Goal: Transaction & Acquisition: Purchase product/service

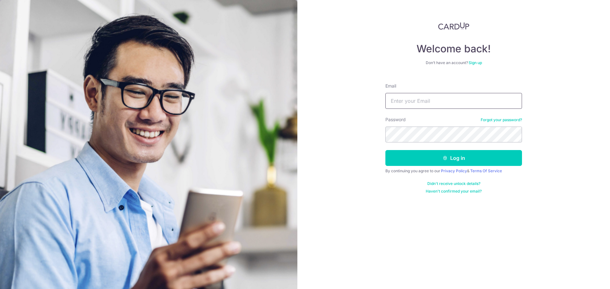
click at [457, 106] on input "Email" at bounding box center [453, 101] width 137 height 16
type input "[EMAIL_ADDRESS][DOMAIN_NAME]"
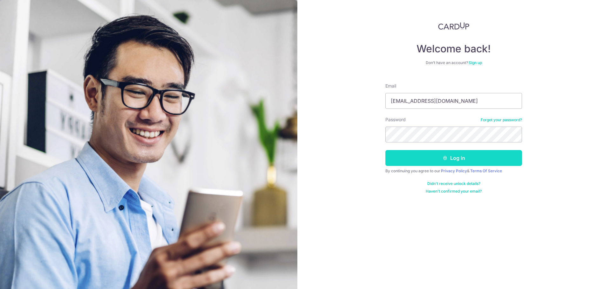
click at [477, 153] on button "Log in" at bounding box center [453, 158] width 137 height 16
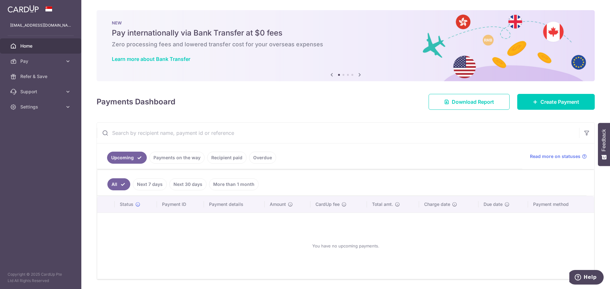
click at [226, 155] on link "Recipient paid" at bounding box center [226, 158] width 39 height 12
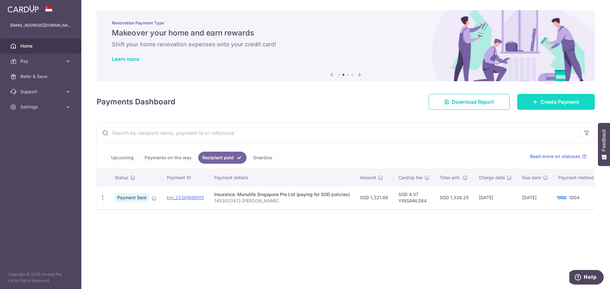
click at [560, 98] on link "Create Payment" at bounding box center [556, 102] width 78 height 16
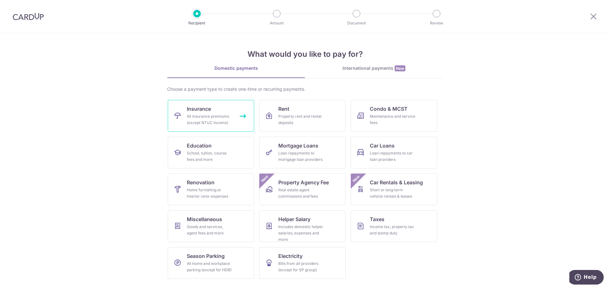
click at [229, 112] on link "Insurance All insurance premiums (except NTUC Income)" at bounding box center [211, 116] width 86 height 32
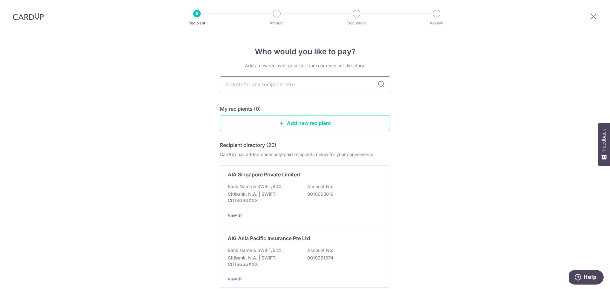
drag, startPoint x: 0, startPoint y: 0, endPoint x: 269, endPoint y: 89, distance: 283.4
click at [269, 89] on input "text" at bounding box center [305, 85] width 170 height 16
type input "singlife"
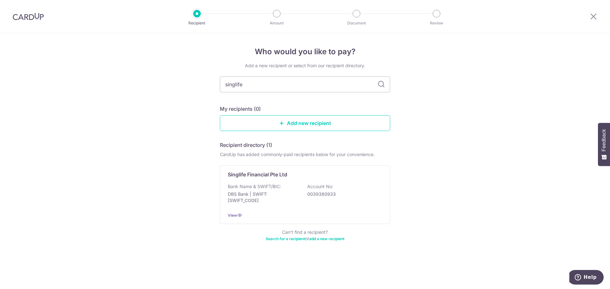
click at [273, 85] on input "singlife" at bounding box center [305, 85] width 170 height 16
click at [380, 175] on div "Singlife Financial Pte Ltd Bank Name & SWIFT/BIC: DBS Bank | SWIFT: DBSSSGSGXXX…" at bounding box center [305, 195] width 170 height 59
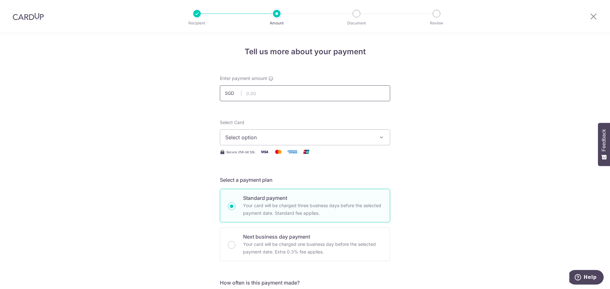
click at [272, 98] on input "text" at bounding box center [305, 93] width 170 height 16
type input "205.57"
click at [352, 133] on button "Select option" at bounding box center [305, 138] width 170 height 16
click at [247, 155] on span "Add credit card" at bounding box center [311, 155] width 148 height 6
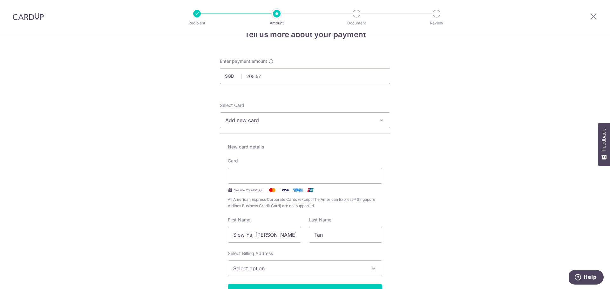
scroll to position [32, 0]
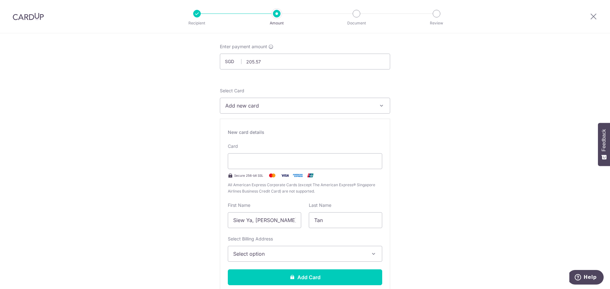
click at [242, 256] on span "Select option" at bounding box center [299, 254] width 132 height 8
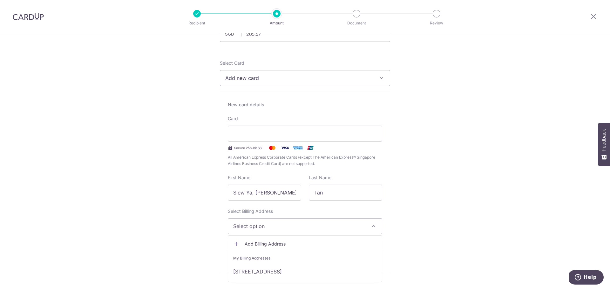
scroll to position [95, 0]
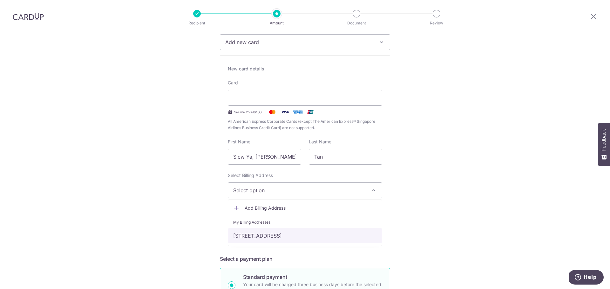
click at [247, 235] on link "[STREET_ADDRESS]" at bounding box center [305, 235] width 154 height 15
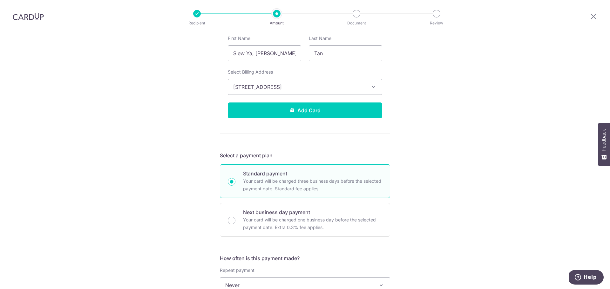
scroll to position [222, 0]
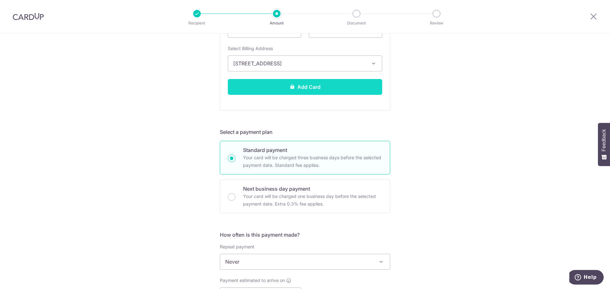
click at [338, 81] on button "Add Card" at bounding box center [305, 87] width 154 height 16
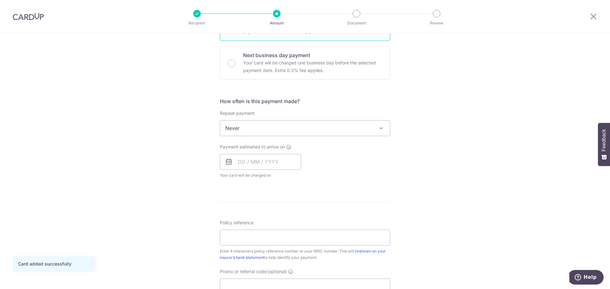
scroll to position [191, 0]
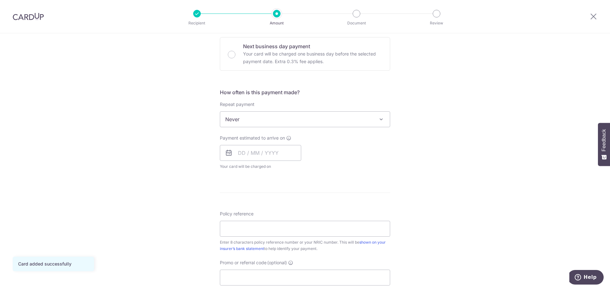
click at [268, 120] on span "Never" at bounding box center [305, 119] width 170 height 15
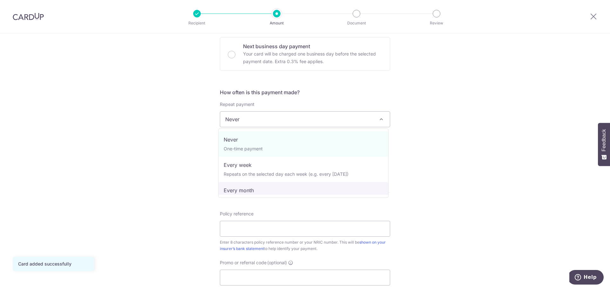
select select "3"
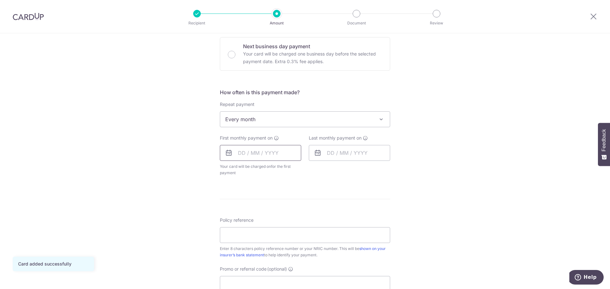
click at [242, 154] on input "text" at bounding box center [260, 153] width 81 height 16
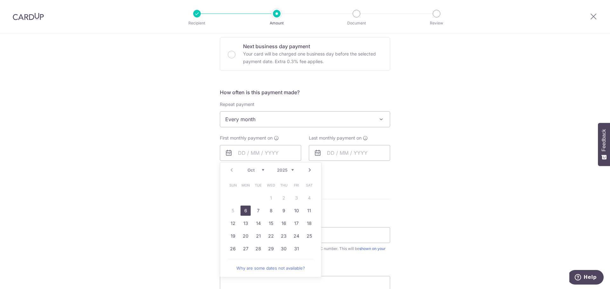
click at [245, 211] on link "6" at bounding box center [246, 211] width 10 height 10
type input "[DATE]"
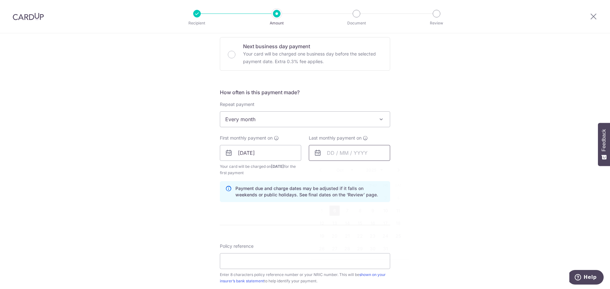
click at [331, 154] on input "text" at bounding box center [349, 153] width 81 height 16
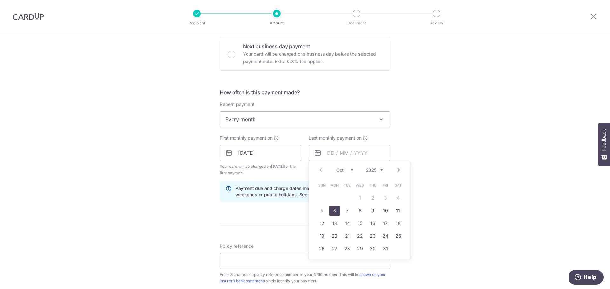
click at [398, 172] on link "Next" at bounding box center [399, 170] width 8 height 8
click at [348, 213] on link "6" at bounding box center [347, 211] width 10 height 10
type input "[DATE]"
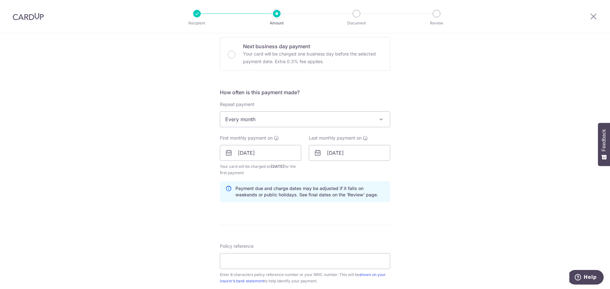
click at [463, 170] on div "Tell us more about your payment Enter payment amount SGD 205.57 205.57 Card add…" at bounding box center [305, 146] width 610 height 607
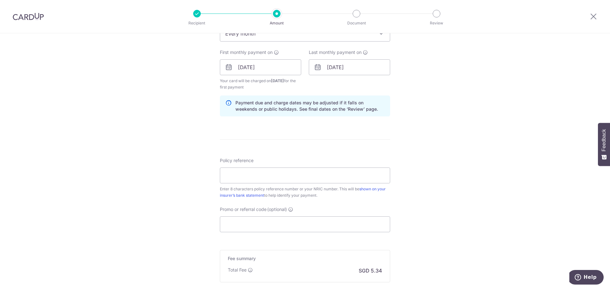
scroll to position [286, 0]
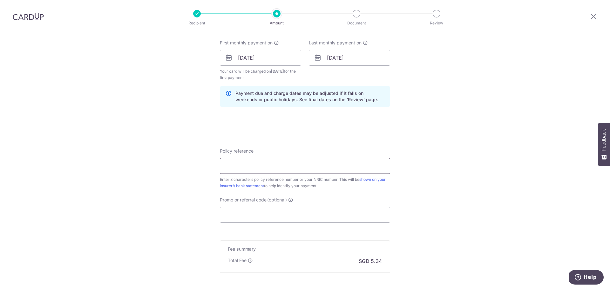
click at [288, 166] on input "Policy reference" at bounding box center [305, 166] width 170 height 16
type input "26069104"
click at [288, 166] on input "26069104" at bounding box center [305, 166] width 170 height 16
click at [492, 205] on div "Tell us more about your payment Enter payment amount SGD 205.57 205.57 Card add…" at bounding box center [305, 50] width 610 height 607
click at [446, 185] on div "Tell us more about your payment Enter payment amount SGD 205.57 205.57 Card add…" at bounding box center [305, 50] width 610 height 607
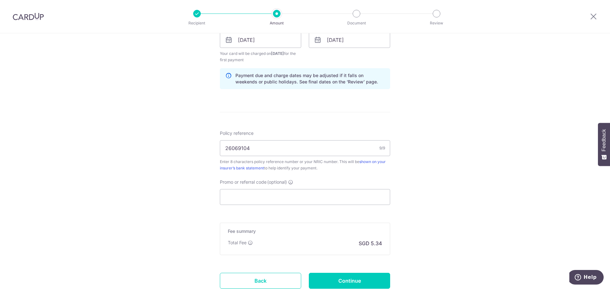
scroll to position [318, 0]
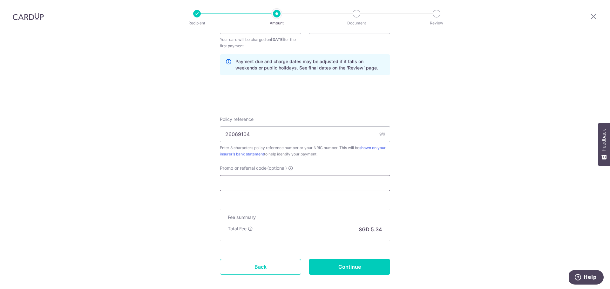
click at [298, 177] on input "Promo or referral code (optional)" at bounding box center [305, 183] width 170 height 16
paste input "REC185"
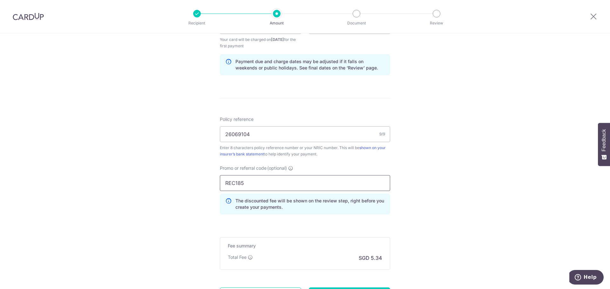
type input "REC185"
click at [484, 187] on div "Tell us more about your payment Enter payment amount SGD 205.57 205.57 Card add…" at bounding box center [305, 34] width 610 height 636
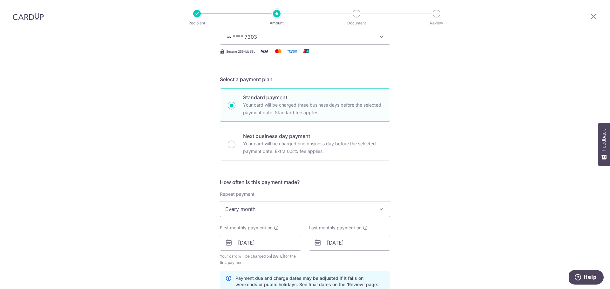
scroll to position [0, 0]
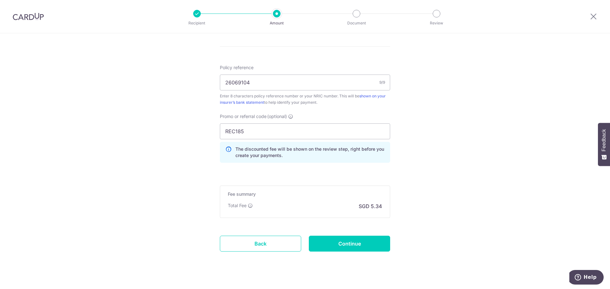
scroll to position [380, 0]
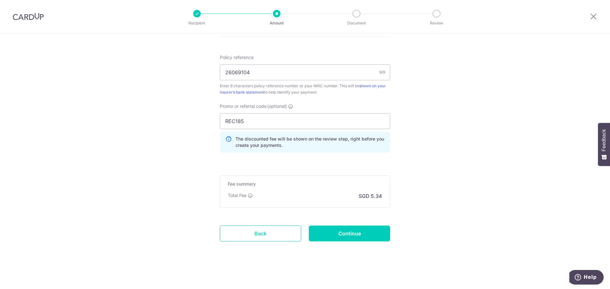
click at [255, 236] on link "Back" at bounding box center [260, 234] width 81 height 16
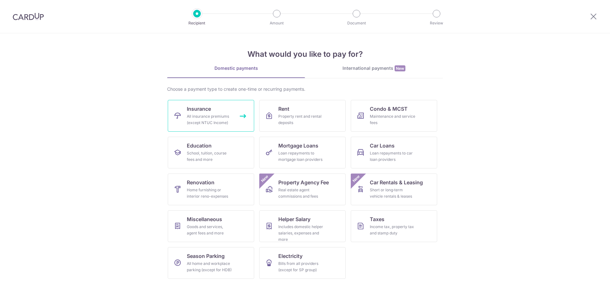
click at [201, 119] on div "All insurance premiums (except NTUC Income)" at bounding box center [210, 119] width 46 height 13
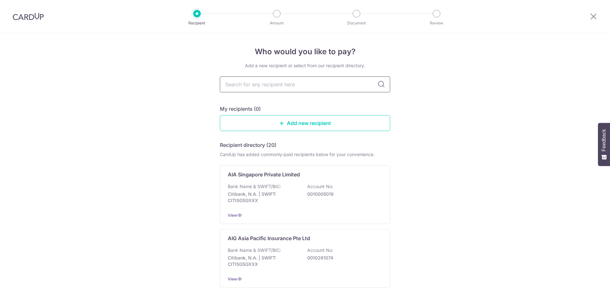
click at [268, 89] on input "text" at bounding box center [305, 85] width 170 height 16
type input "singlife"
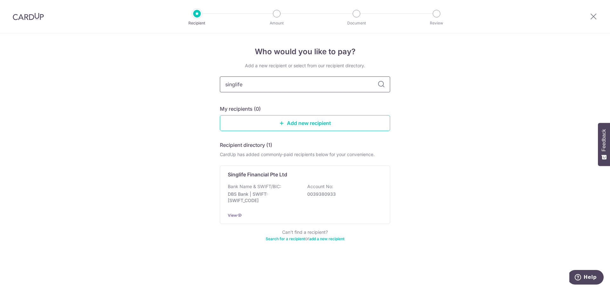
click at [269, 89] on input "singlife" at bounding box center [305, 85] width 170 height 16
click at [248, 86] on input "singlife" at bounding box center [305, 85] width 170 height 16
click at [269, 86] on input "singlife" at bounding box center [305, 85] width 170 height 16
click at [429, 87] on div "Who would you like to pay? Add a new recipient or select from our recipient dir…" at bounding box center [305, 161] width 610 height 256
click at [381, 85] on icon at bounding box center [381, 85] width 8 height 8
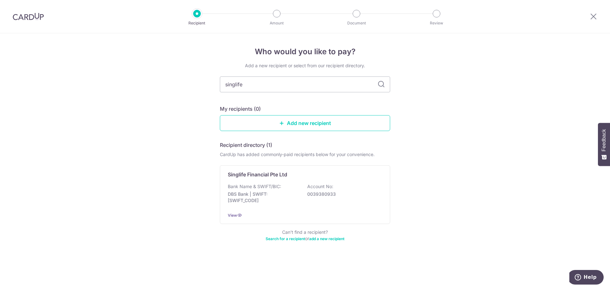
click at [381, 85] on icon at bounding box center [381, 85] width 8 height 8
click at [249, 94] on div "Add a new recipient or select from our recipient directory. singlife My recipie…" at bounding box center [305, 156] width 170 height 187
click at [248, 91] on input "singlife" at bounding box center [305, 85] width 170 height 16
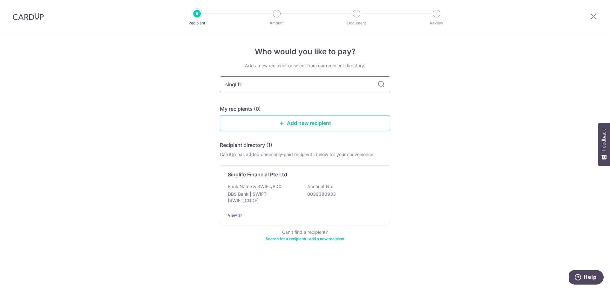
click at [248, 91] on input "singlife" at bounding box center [305, 85] width 170 height 16
click at [249, 192] on p "DBS Bank | SWIFT: DBSSSGSGXXX" at bounding box center [263, 197] width 71 height 13
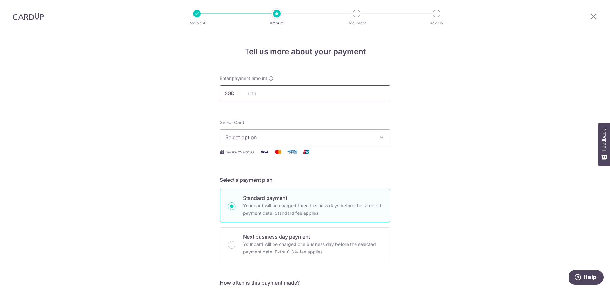
click at [267, 90] on input "text" at bounding box center [305, 93] width 170 height 16
type input "205.57"
click at [258, 142] on button "Select option" at bounding box center [305, 138] width 170 height 16
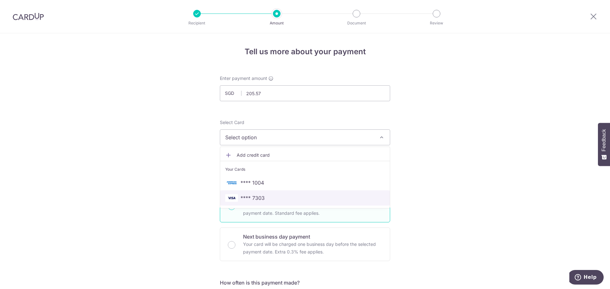
click at [258, 202] on link "**** 7303" at bounding box center [305, 198] width 170 height 15
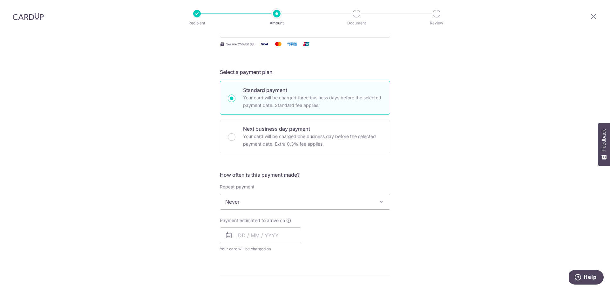
scroll to position [127, 0]
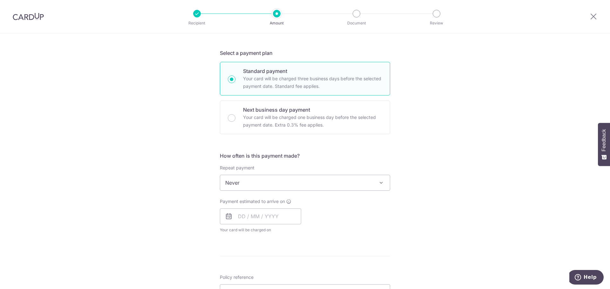
click at [296, 185] on span "Never" at bounding box center [305, 182] width 170 height 15
select select "3"
click at [262, 221] on input "text" at bounding box center [260, 217] width 81 height 16
click at [239, 275] on td "6" at bounding box center [245, 274] width 13 height 13
type input "[DATE]"
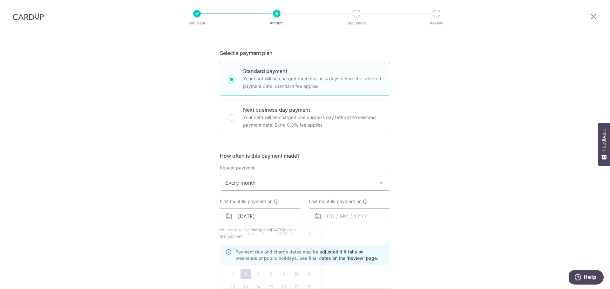
click at [242, 274] on form "Enter payment amount SGD 205.57 205.57 Select Card **** 7303 Add credit card Yo…" at bounding box center [305, 215] width 170 height 535
click at [328, 217] on input "text" at bounding box center [349, 217] width 81 height 16
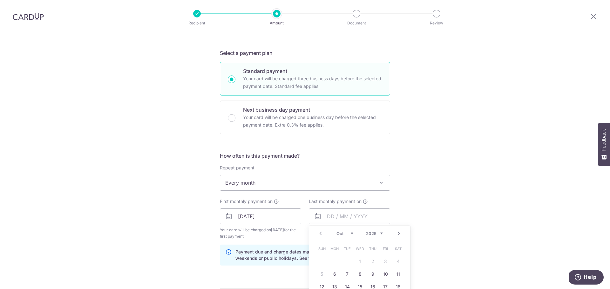
click at [396, 234] on link "Next" at bounding box center [399, 234] width 8 height 8
click at [343, 274] on link "6" at bounding box center [347, 274] width 10 height 10
type input "[DATE]"
click at [428, 194] on div "Tell us more about your payment Enter payment amount SGD 205.57 205.57 Select C…" at bounding box center [305, 209] width 610 height 607
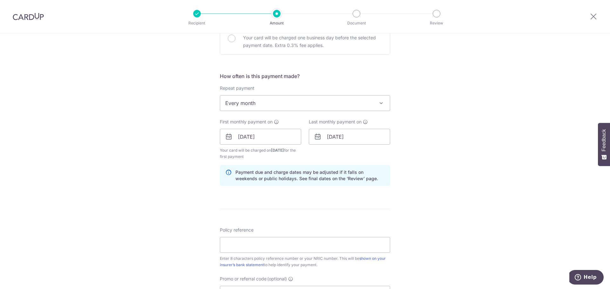
scroll to position [222, 0]
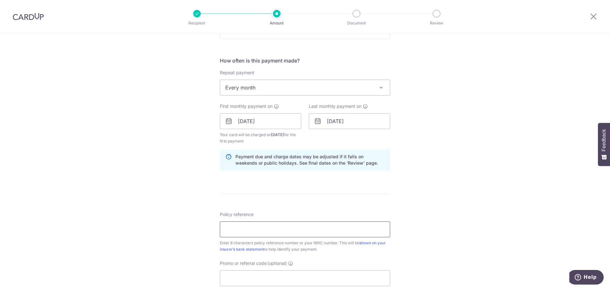
click at [266, 227] on input "Policy reference" at bounding box center [305, 230] width 170 height 16
type input "26069104"
click at [448, 216] on div "Tell us more about your payment Enter payment amount SGD 205.57 205.57 Select C…" at bounding box center [305, 114] width 610 height 607
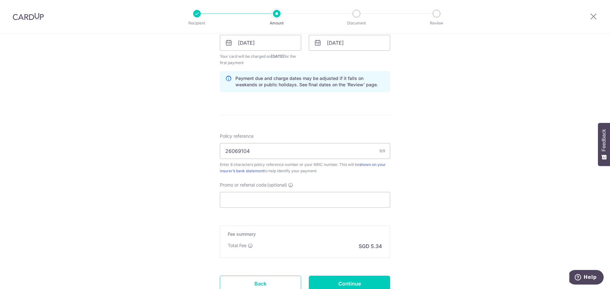
scroll to position [318, 0]
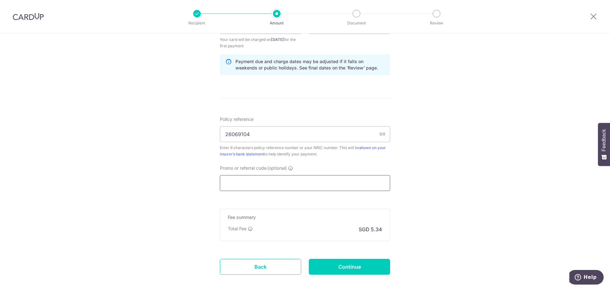
click at [335, 188] on input "Promo or referral code (optional)" at bounding box center [305, 183] width 170 height 16
click at [335, 184] on input "Promo or referral code (optional)" at bounding box center [305, 183] width 170 height 16
paste input "REC185"
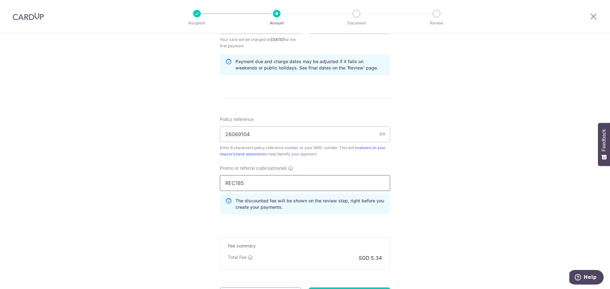
type input "REC185"
click at [435, 172] on div "Tell us more about your payment Enter payment amount SGD 205.57 205.57 Select C…" at bounding box center [305, 34] width 610 height 636
click at [484, 191] on div "Tell us more about your payment Enter payment amount SGD 205.57 205.57 Select C…" at bounding box center [305, 34] width 610 height 636
click at [408, 216] on div "Tell us more about your payment Enter payment amount SGD 205.57 205.57 Select C…" at bounding box center [305, 34] width 610 height 636
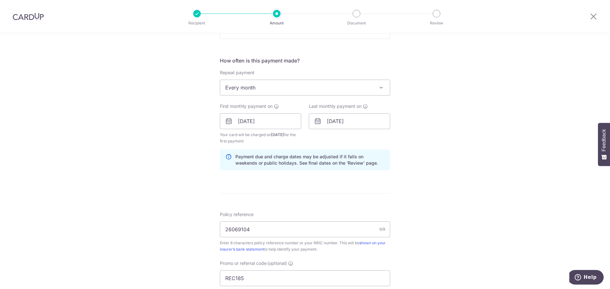
scroll to position [380, 0]
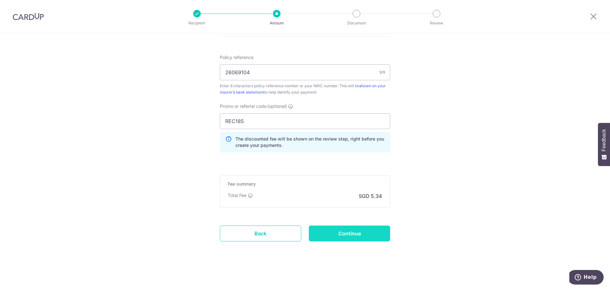
click at [351, 236] on input "Continue" at bounding box center [349, 234] width 81 height 16
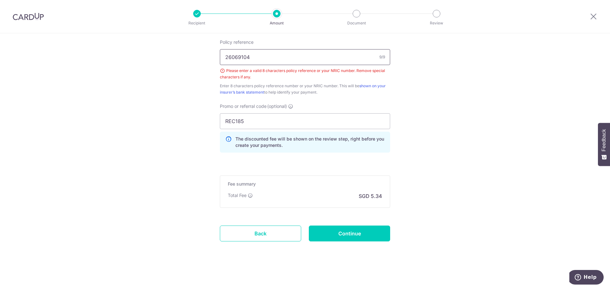
click at [308, 58] on input "26069104" at bounding box center [305, 57] width 170 height 16
click at [296, 60] on input "26069104" at bounding box center [305, 57] width 170 height 16
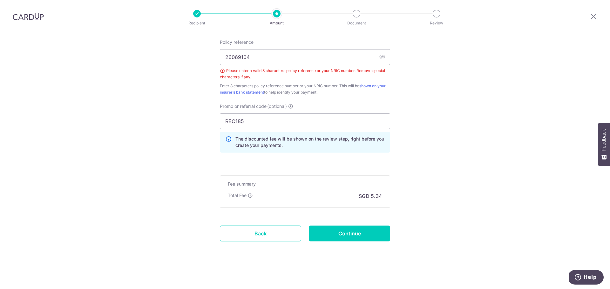
click at [280, 58] on input "26069104" at bounding box center [305, 57] width 170 height 16
type input "26069104"
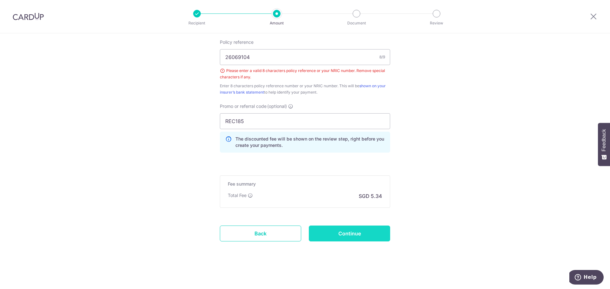
click at [343, 232] on input "Continue" at bounding box center [349, 234] width 81 height 16
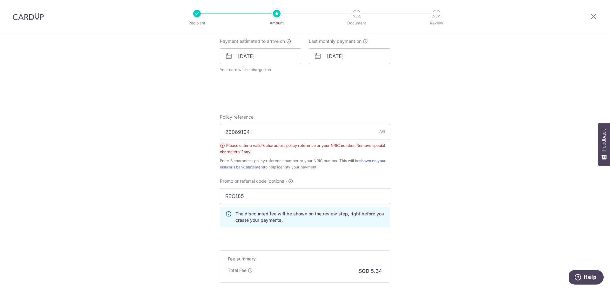
scroll to position [363, 0]
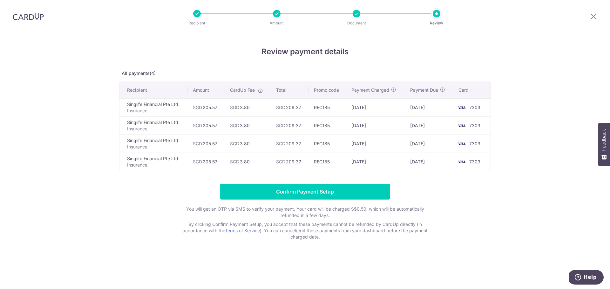
drag, startPoint x: 252, startPoint y: 111, endPoint x: 239, endPoint y: 111, distance: 13.0
click at [239, 111] on td "SGD 3.80" at bounding box center [248, 107] width 46 height 18
click at [250, 112] on td "SGD 3.80" at bounding box center [248, 107] width 46 height 18
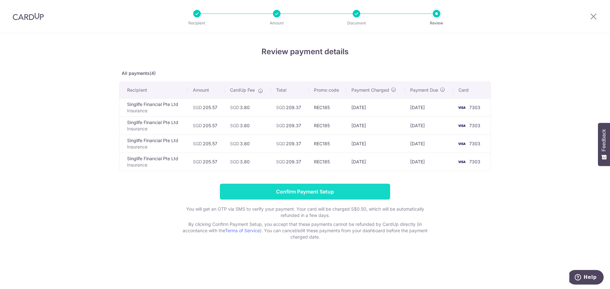
click at [321, 190] on input "Confirm Payment Setup" at bounding box center [305, 192] width 170 height 16
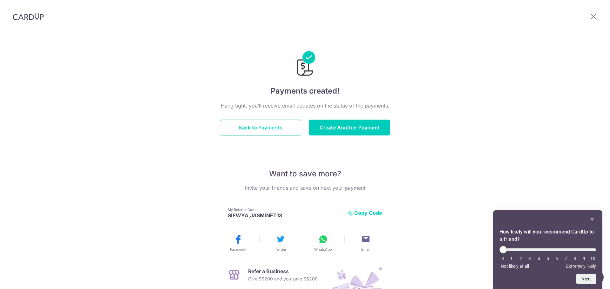
click at [248, 130] on button "Back to Payments" at bounding box center [260, 128] width 81 height 16
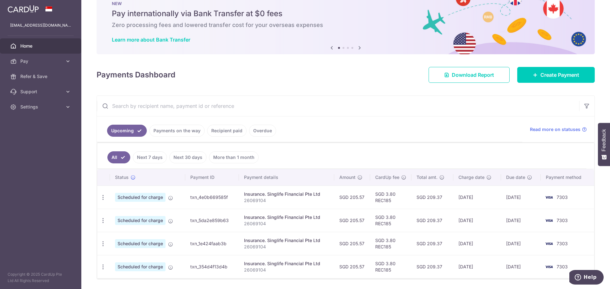
scroll to position [40, 0]
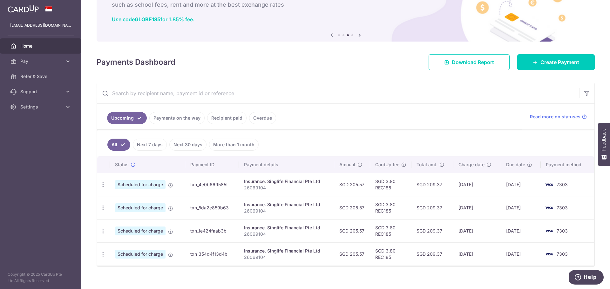
click at [246, 67] on div "Payments Dashboard Download Report Create Payment" at bounding box center [346, 61] width 498 height 18
click at [89, 161] on div "× Pause Schedule Pause all future payments in this series Pause just this one p…" at bounding box center [345, 144] width 529 height 289
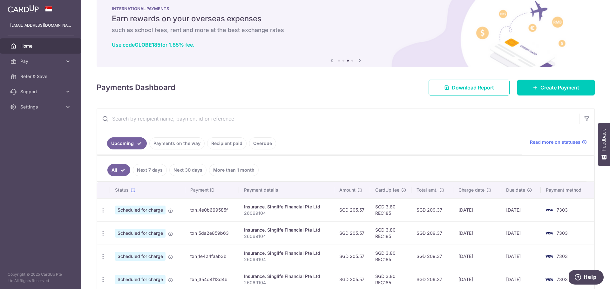
scroll to position [0, 0]
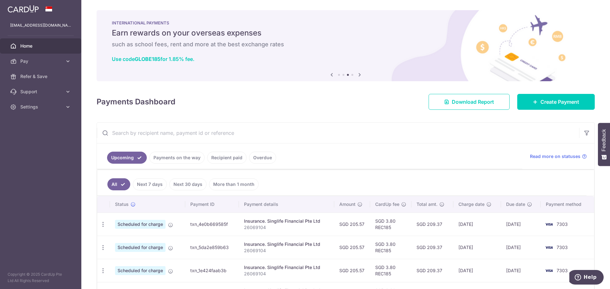
click at [170, 156] on link "Payments on the way" at bounding box center [176, 158] width 55 height 12
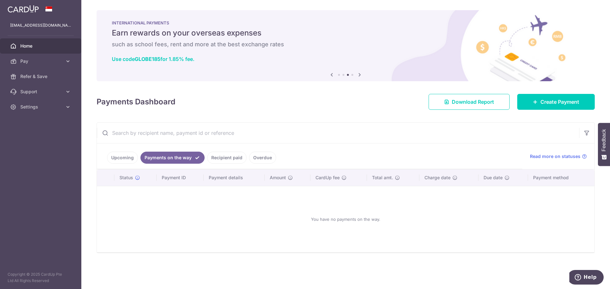
click at [229, 160] on link "Recipient paid" at bounding box center [226, 158] width 39 height 12
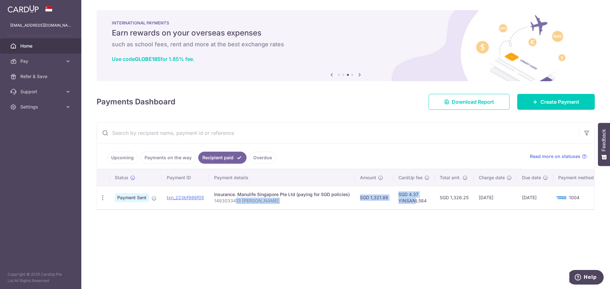
drag, startPoint x: 414, startPoint y: 204, endPoint x: 234, endPoint y: 207, distance: 180.8
click at [234, 207] on tr "PDF Receipt Payment Sent txn_223bf986f05 Insurance. Manulife Singapore Pte Ltd …" at bounding box center [349, 197] width 505 height 23
click at [307, 207] on td "Insurance. Manulife Singapore Pte Ltd (paying for SGD policies) 1493033413 [PER…" at bounding box center [282, 197] width 146 height 23
click at [119, 159] on link "Upcoming" at bounding box center [122, 158] width 31 height 12
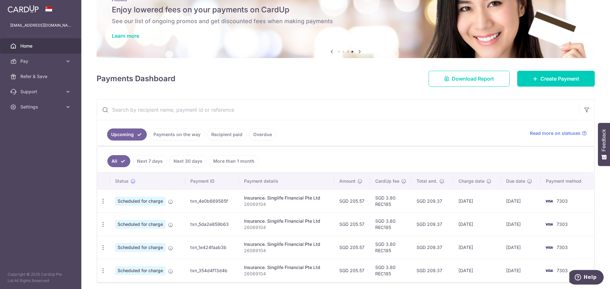
scroll to position [47, 0]
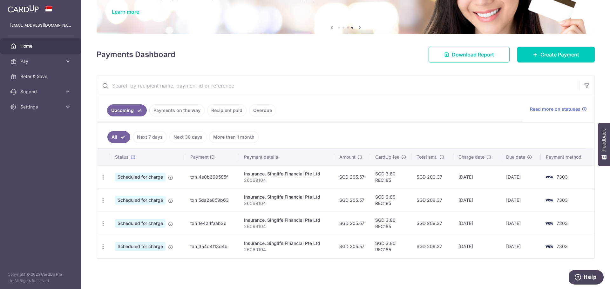
drag, startPoint x: 389, startPoint y: 218, endPoint x: 389, endPoint y: 161, distance: 56.9
click at [389, 161] on table "Status Payment ID Payment details Amount CardUp fee Total amt. Charge date Due …" at bounding box center [345, 203] width 497 height 109
click at [393, 219] on td "SGD 3.80 REC185" at bounding box center [390, 223] width 41 height 23
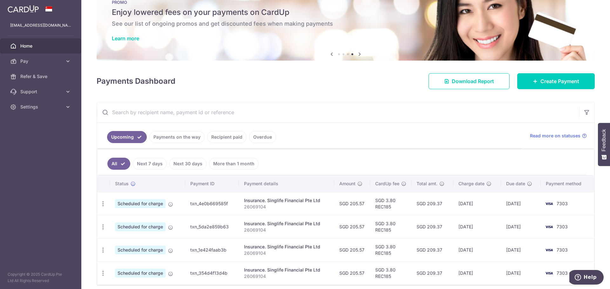
scroll to position [0, 0]
